Goal: Task Accomplishment & Management: Use online tool/utility

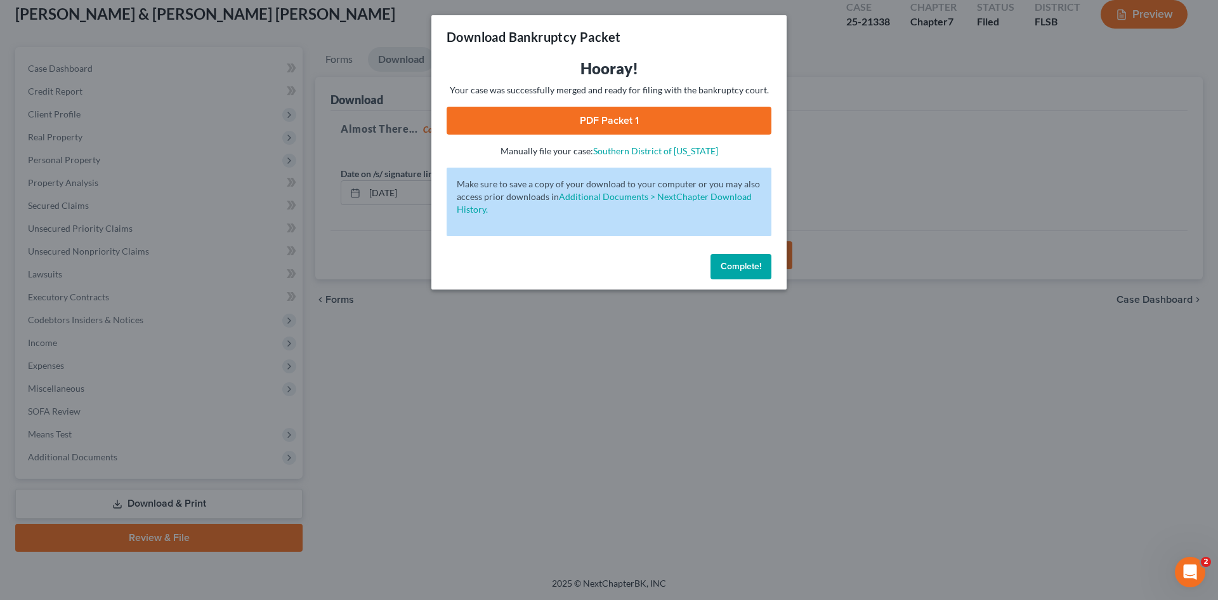
click at [730, 265] on span "Complete!" at bounding box center [741, 266] width 41 height 11
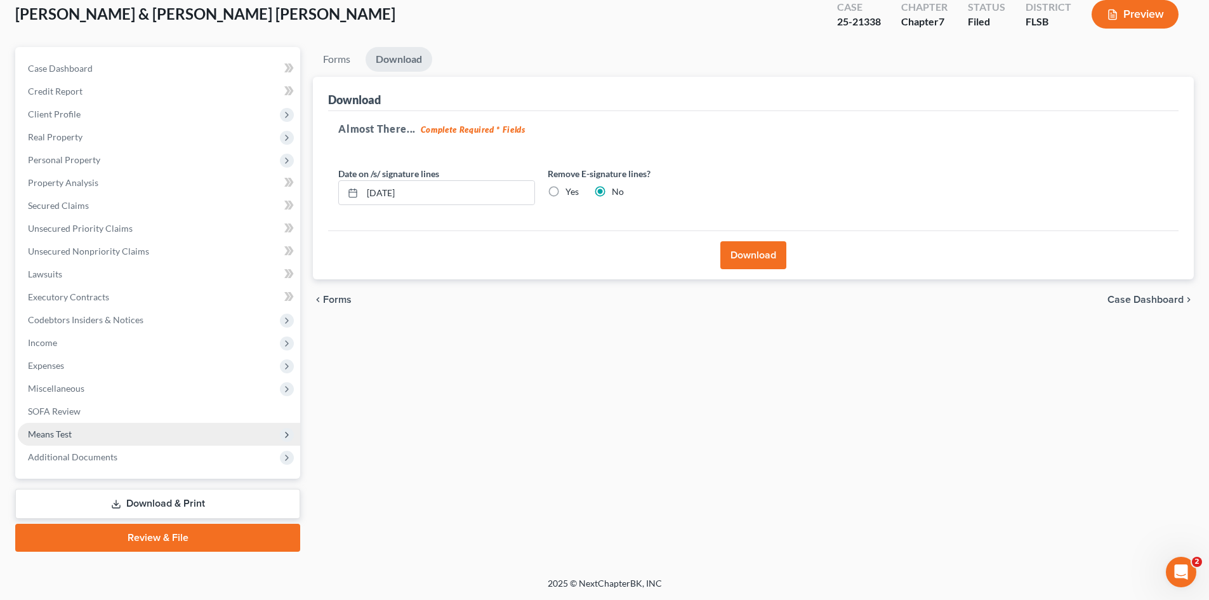
click at [69, 429] on span "Means Test" at bounding box center [50, 433] width 44 height 11
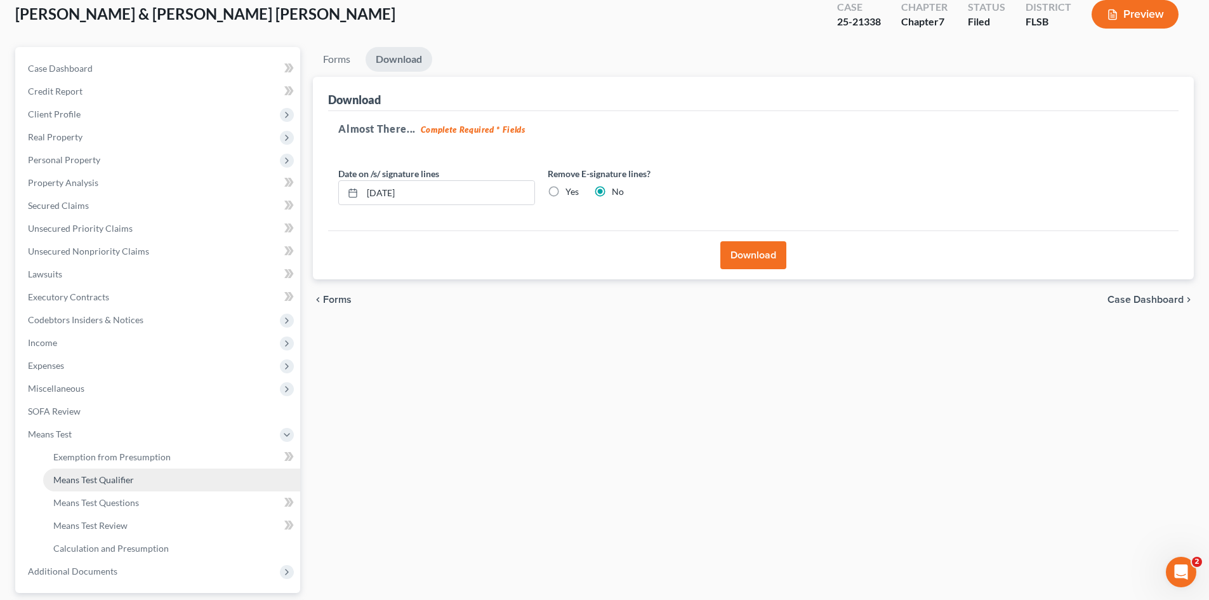
click at [108, 481] on span "Means Test Qualifier" at bounding box center [93, 479] width 81 height 11
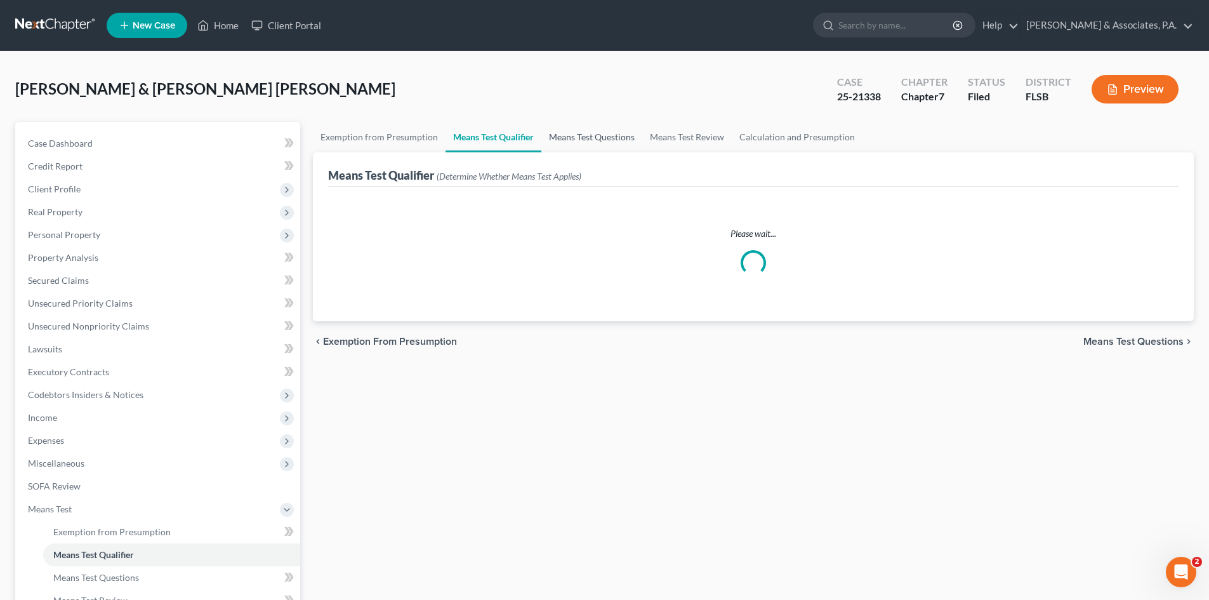
click at [588, 140] on link "Means Test Questions" at bounding box center [591, 137] width 101 height 30
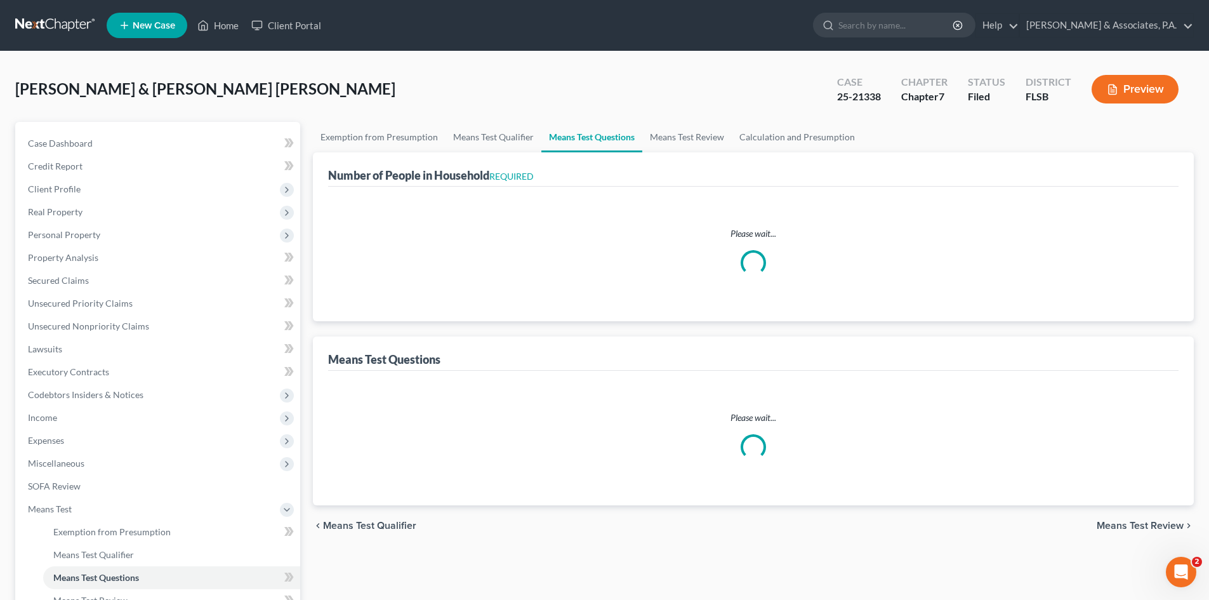
select select "2"
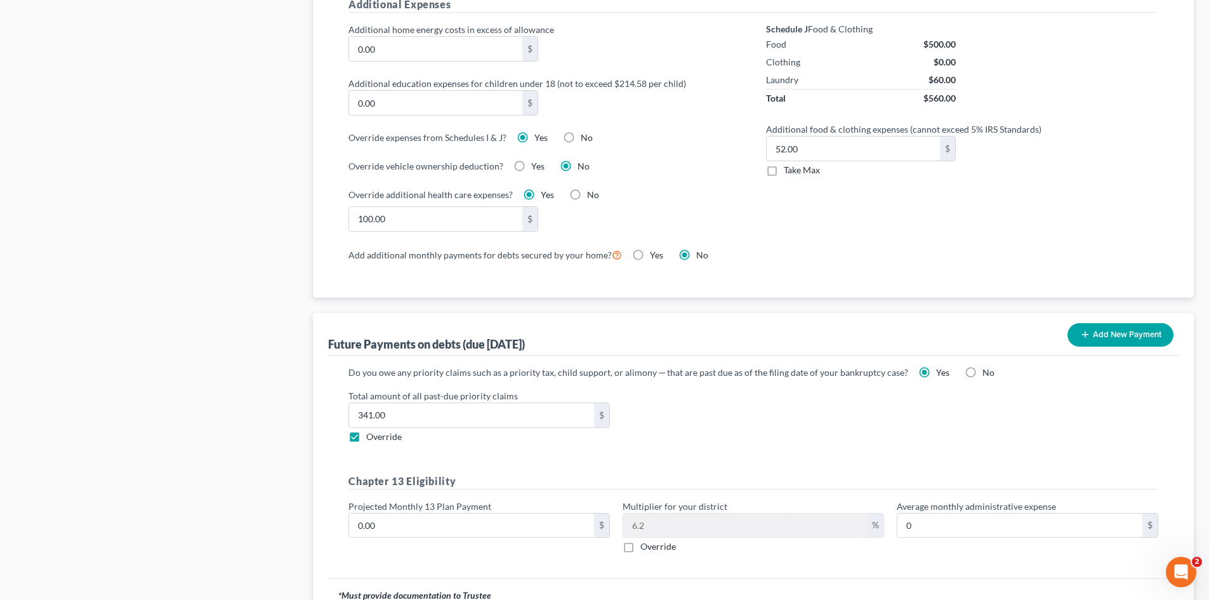
scroll to position [1077, 0]
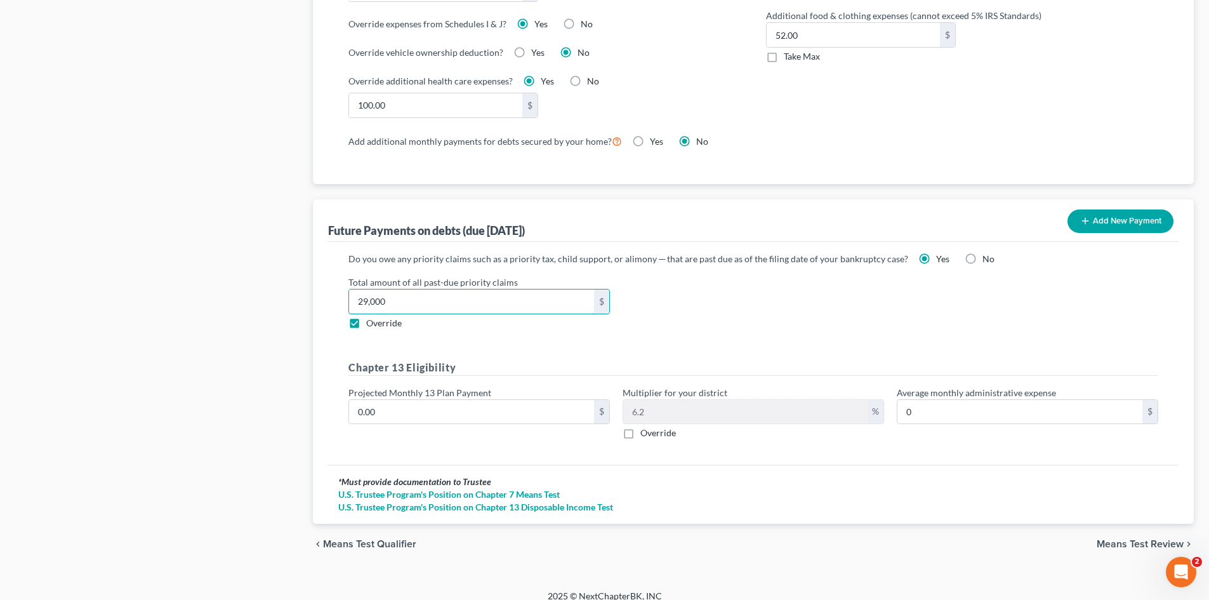
type input "29,000"
click at [1115, 539] on span "Means Test Review" at bounding box center [1139, 544] width 87 height 10
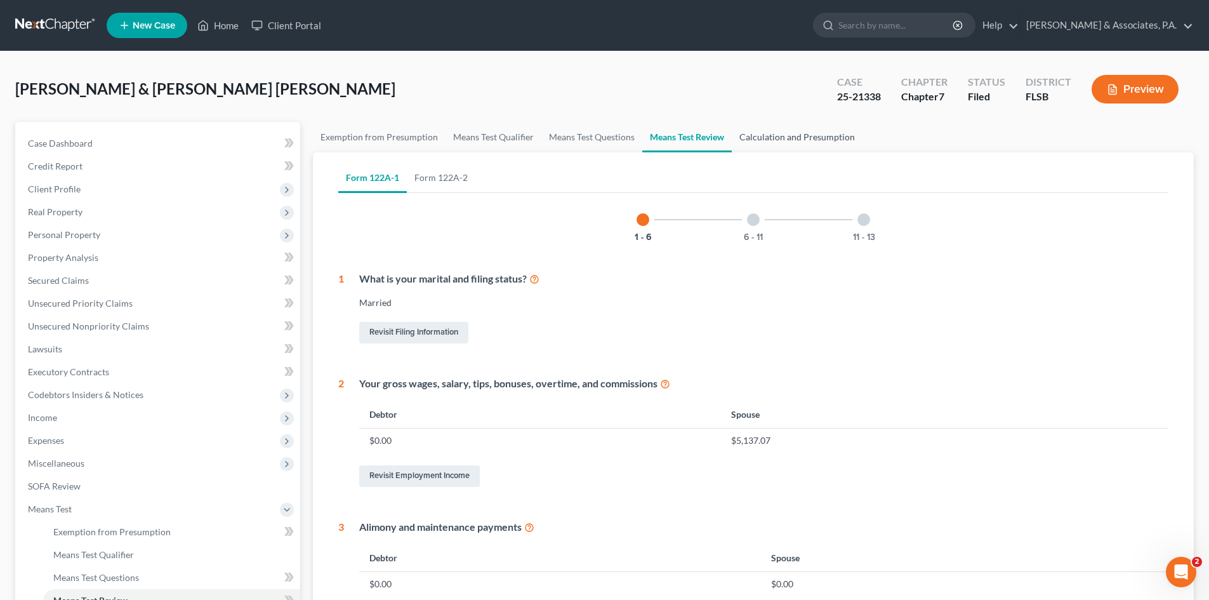
click at [792, 138] on link "Calculation and Presumption" at bounding box center [796, 137] width 131 height 30
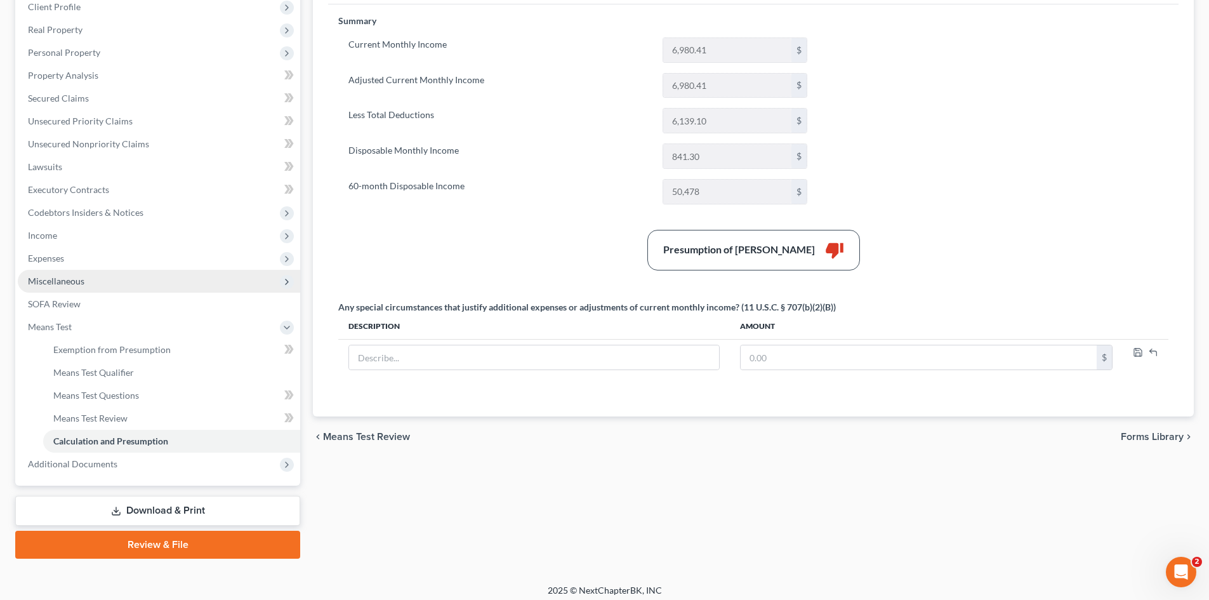
scroll to position [189, 0]
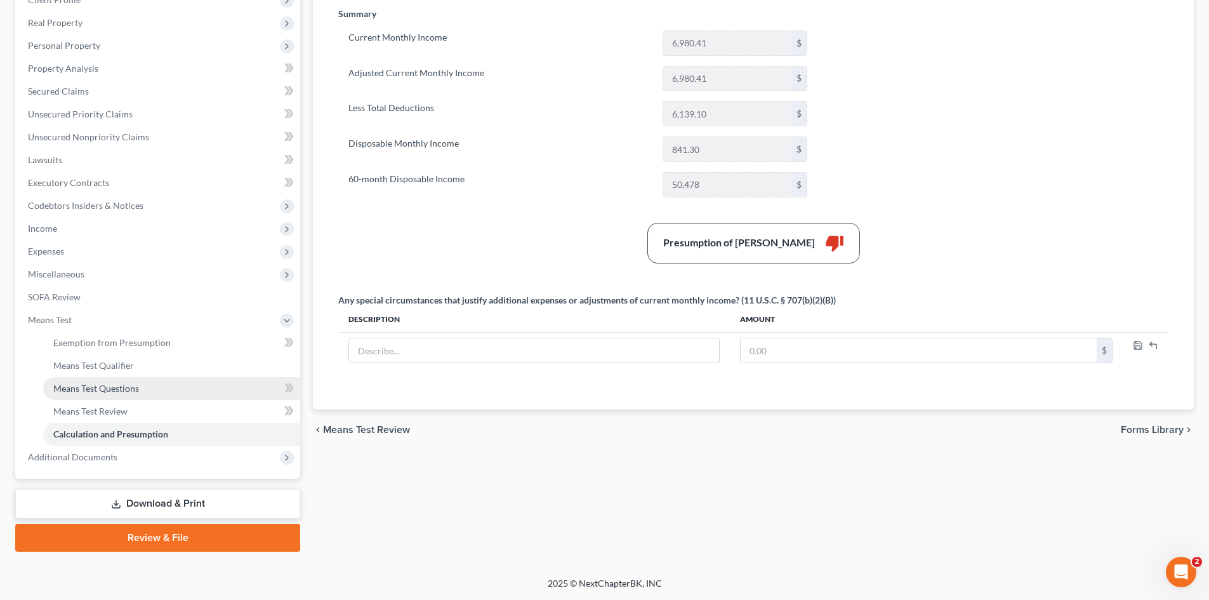
click at [123, 389] on span "Means Test Questions" at bounding box center [96, 388] width 86 height 11
select select "2"
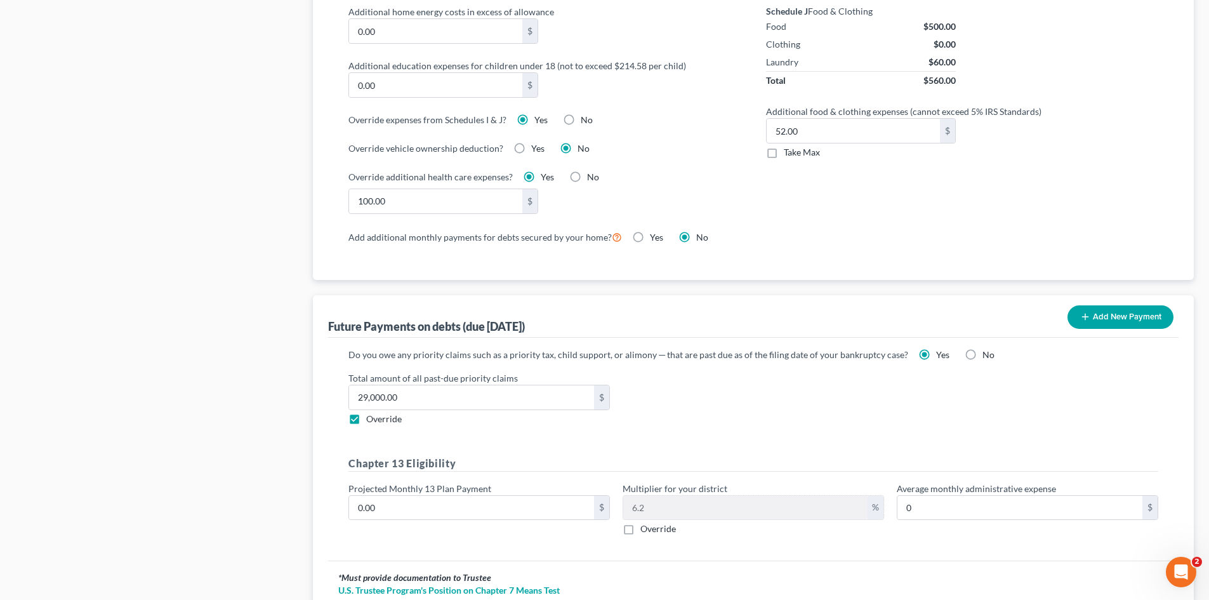
scroll to position [1077, 0]
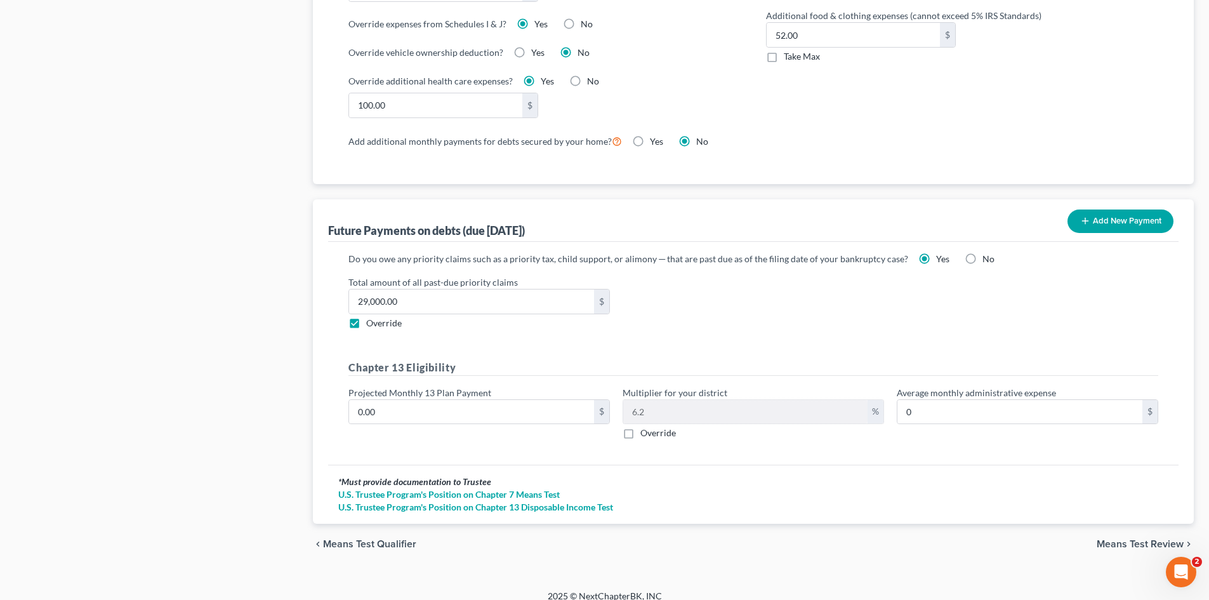
click at [366, 317] on label "Override" at bounding box center [384, 323] width 36 height 13
click at [371, 317] on input "Override" at bounding box center [375, 321] width 8 height 8
click at [366, 317] on label "Override" at bounding box center [384, 323] width 36 height 13
click at [371, 317] on input "Override" at bounding box center [375, 321] width 8 height 8
checkbox input "true"
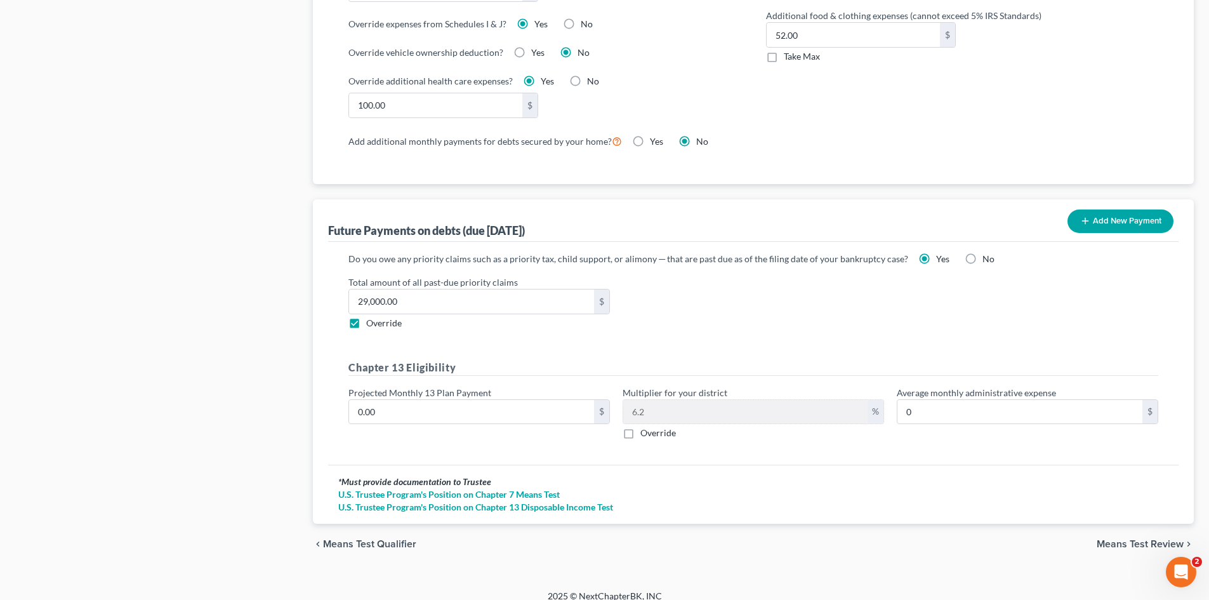
click at [640, 426] on label "Override" at bounding box center [658, 432] width 36 height 13
click at [645, 426] on input "Override" at bounding box center [649, 430] width 8 height 8
checkbox input "true"
click at [640, 426] on label "Override" at bounding box center [658, 432] width 36 height 13
click at [645, 426] on input "Override" at bounding box center [649, 430] width 8 height 8
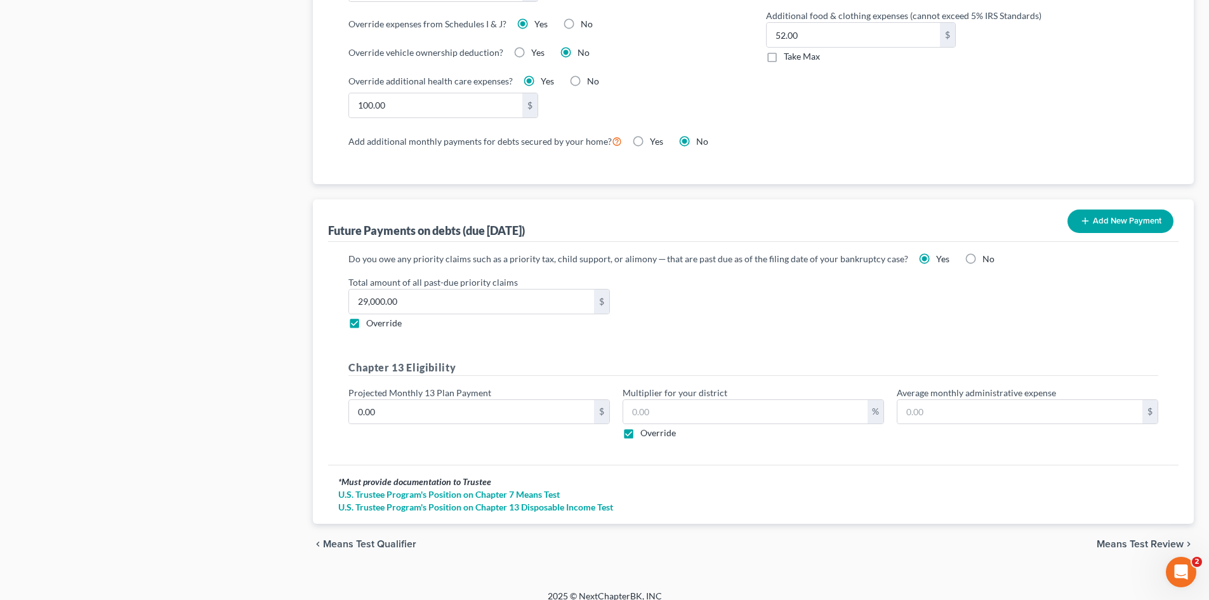
checkbox input "false"
type input "0"
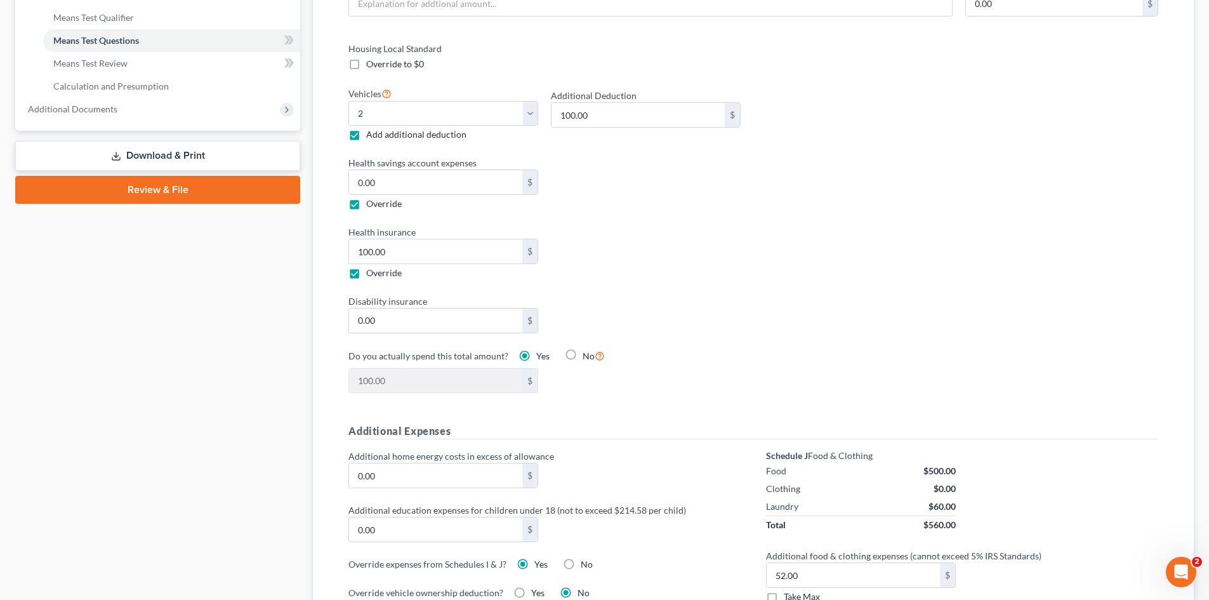
scroll to position [506, 0]
